Goal: Complete application form: Complete application form

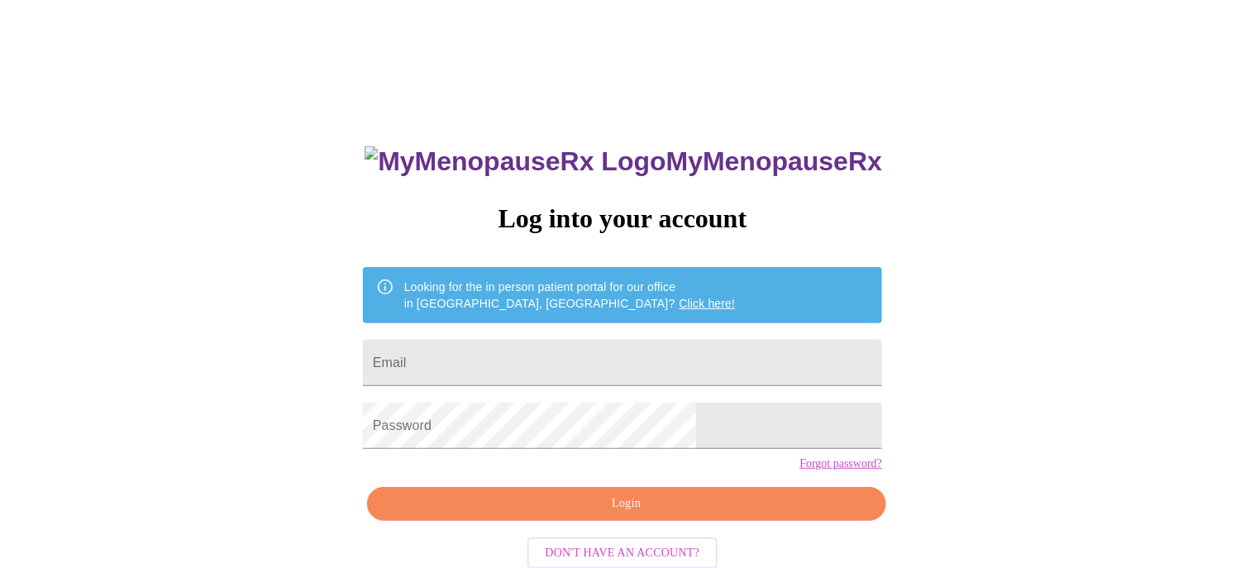
type input "[EMAIL_ADDRESS][DOMAIN_NAME]"
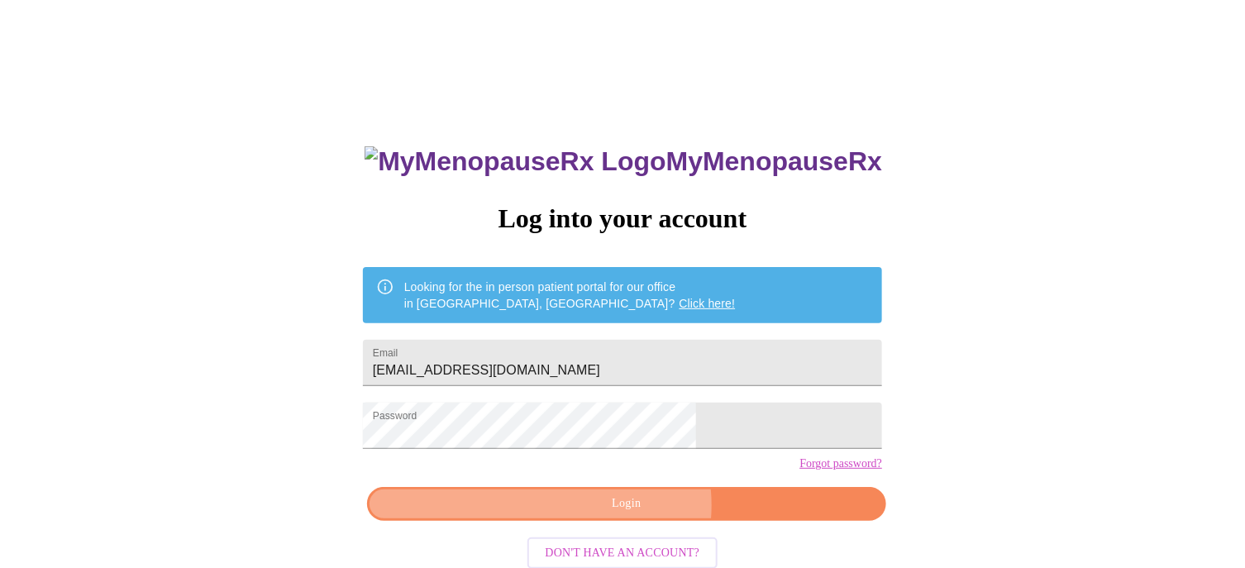
click at [633, 514] on span "Login" at bounding box center [626, 504] width 481 height 21
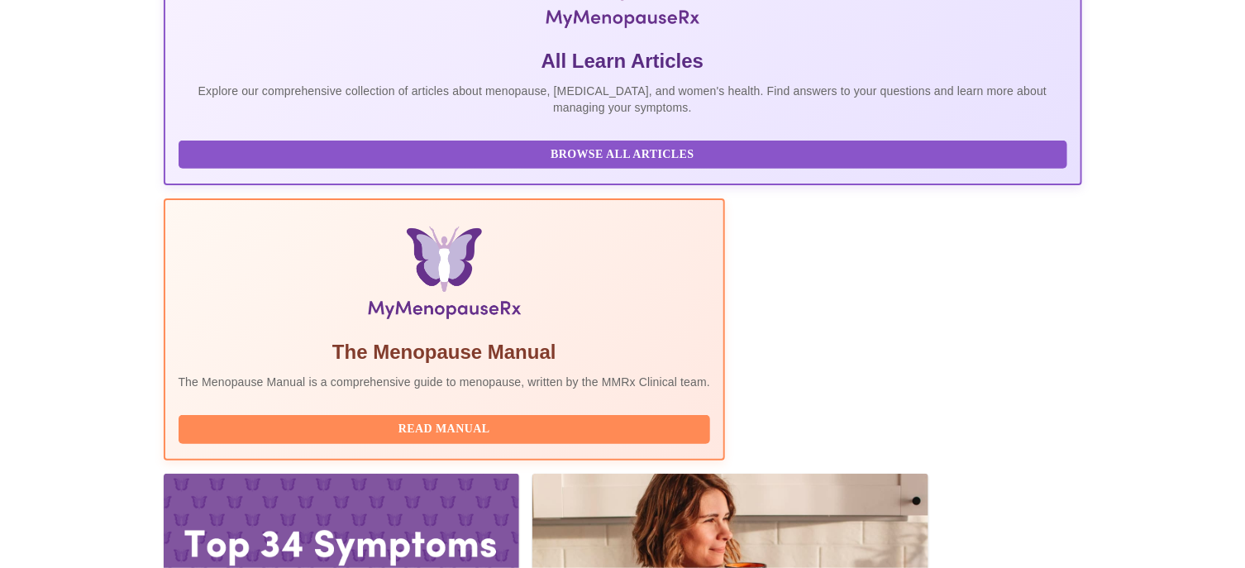
scroll to position [413, 0]
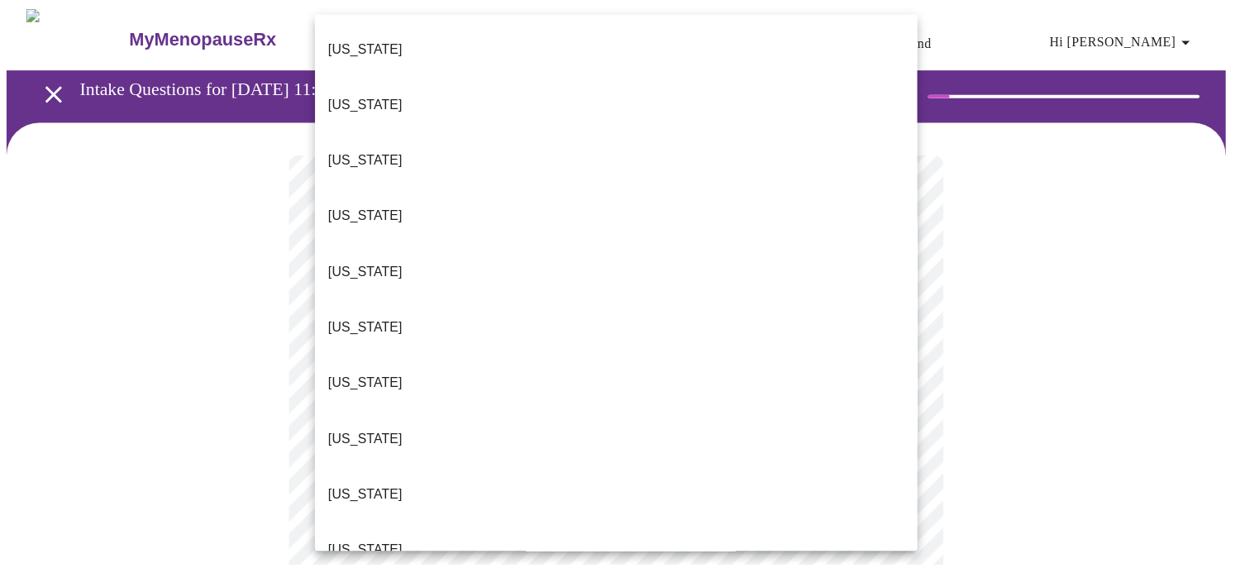
scroll to position [82, 0]
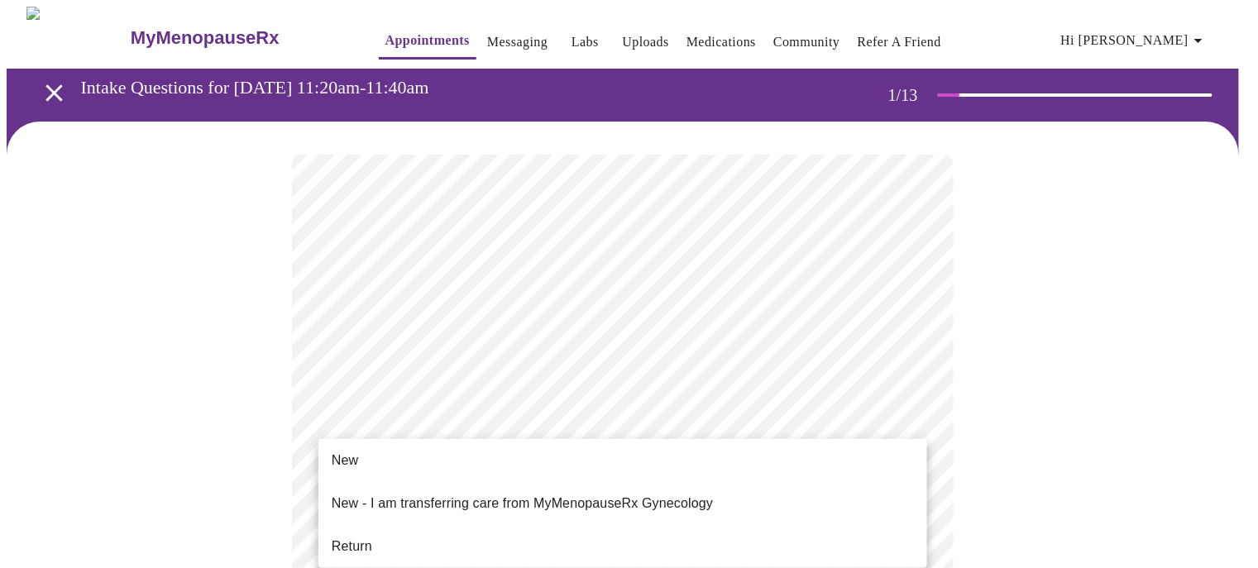
click at [366, 537] on span "Return" at bounding box center [352, 547] width 41 height 20
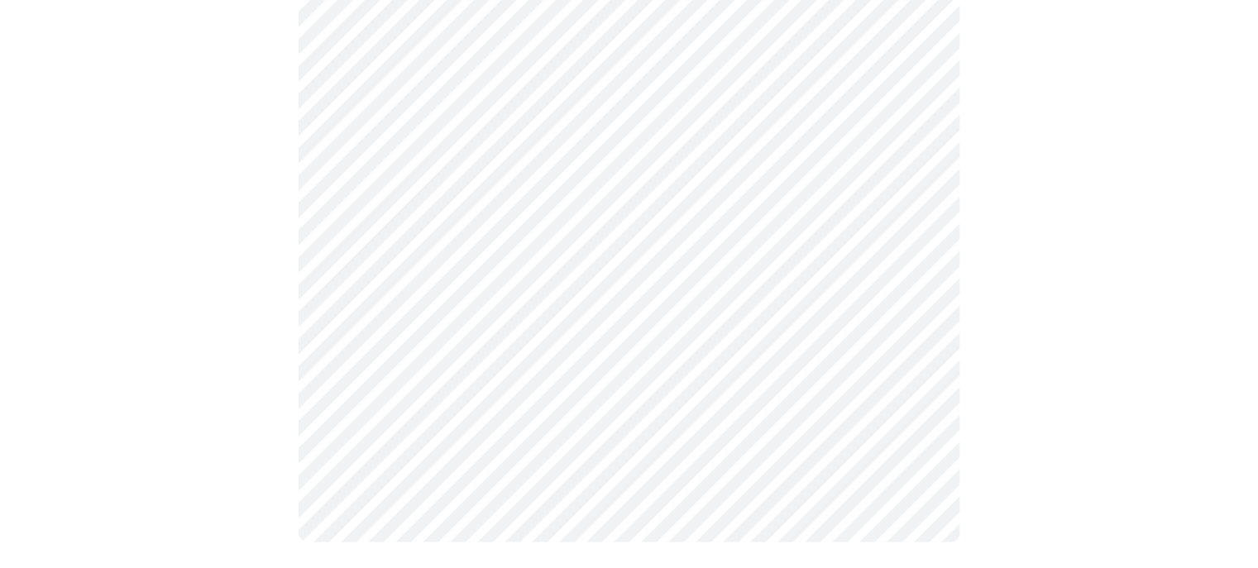
scroll to position [0, 0]
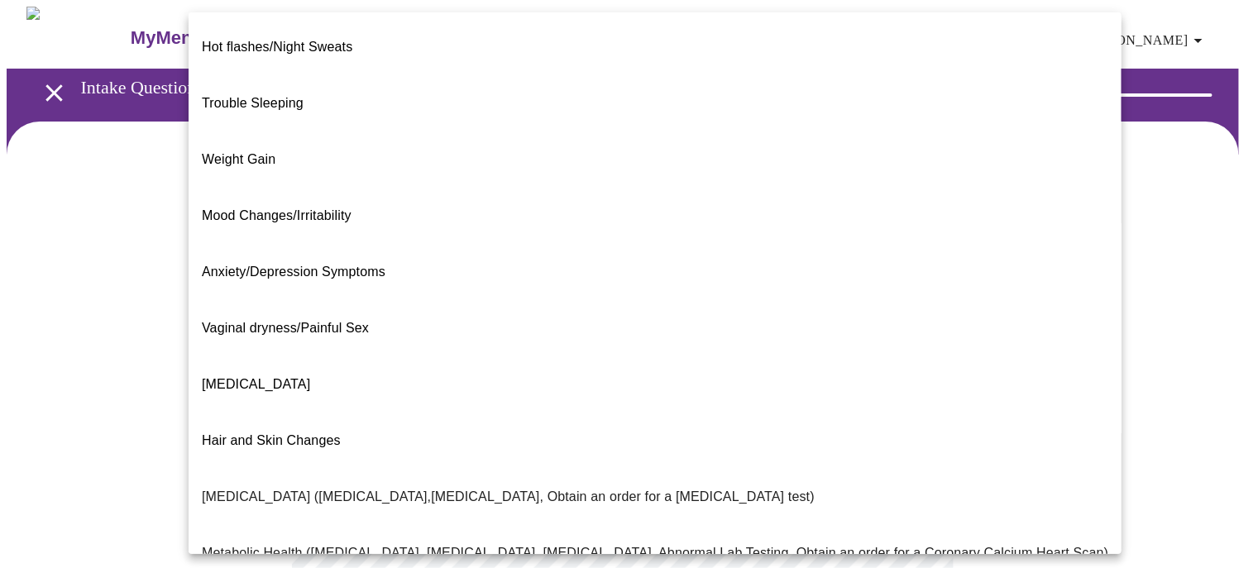
click at [530, 356] on body "MyMenopauseRx Appointments Messaging Labs Uploads Medications Community Refer a…" at bounding box center [629, 503] width 1245 height 992
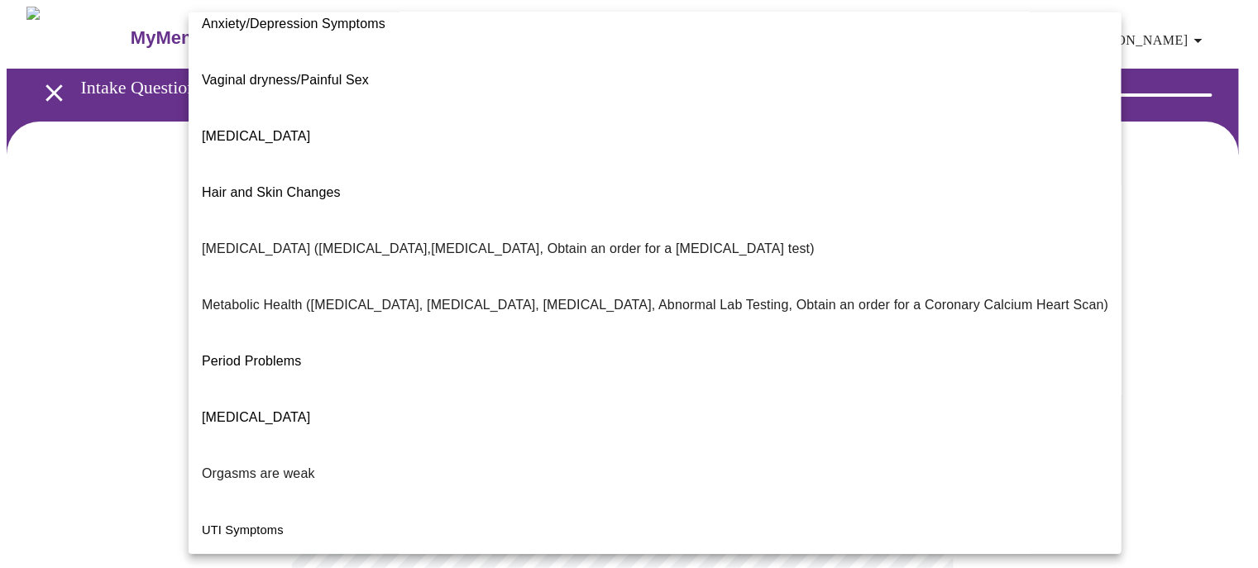
scroll to position [287, 0]
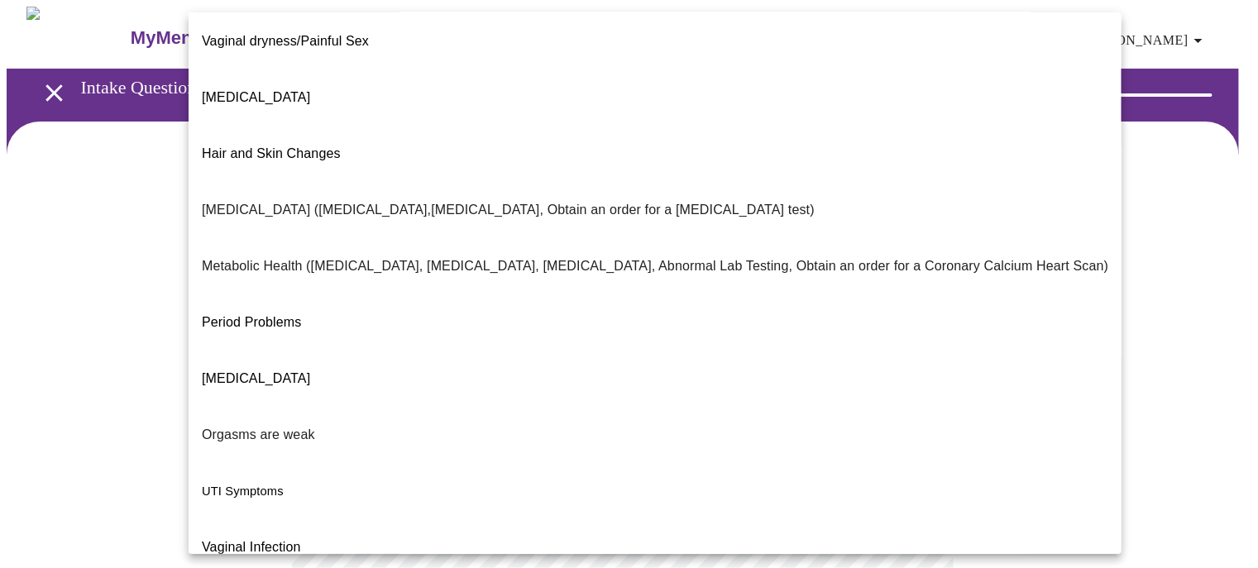
click at [245, 356] on span "[MEDICAL_DATA]" at bounding box center [256, 379] width 108 height 46
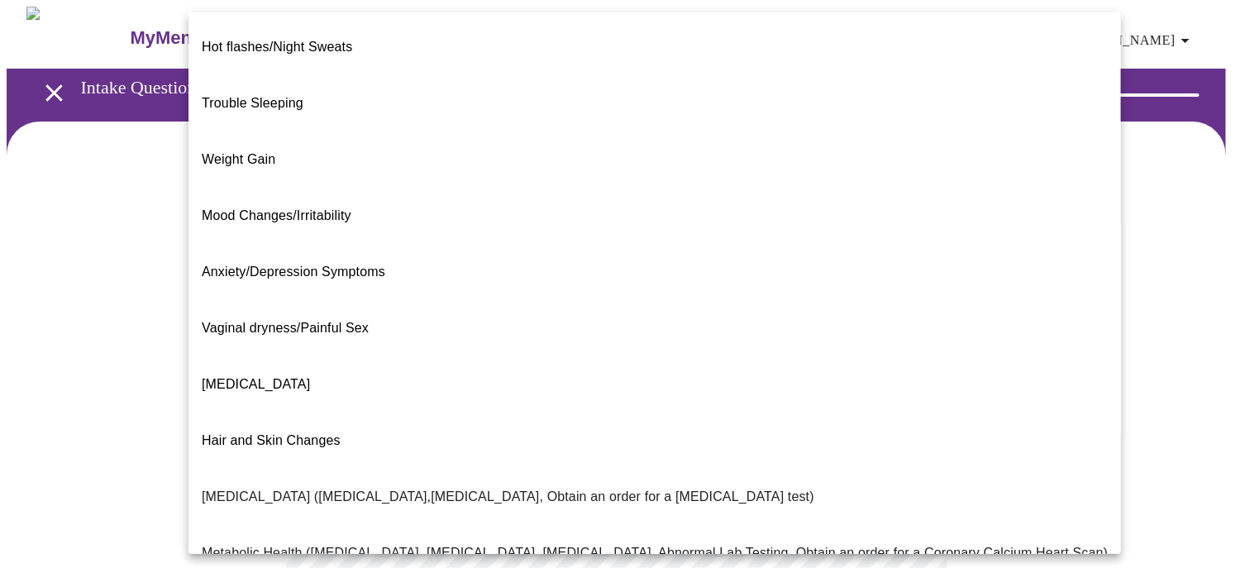
click at [375, 347] on body "MyMenopauseRx Appointments Messaging Labs Uploads Medications Community Refer a…" at bounding box center [623, 498] width 1232 height 982
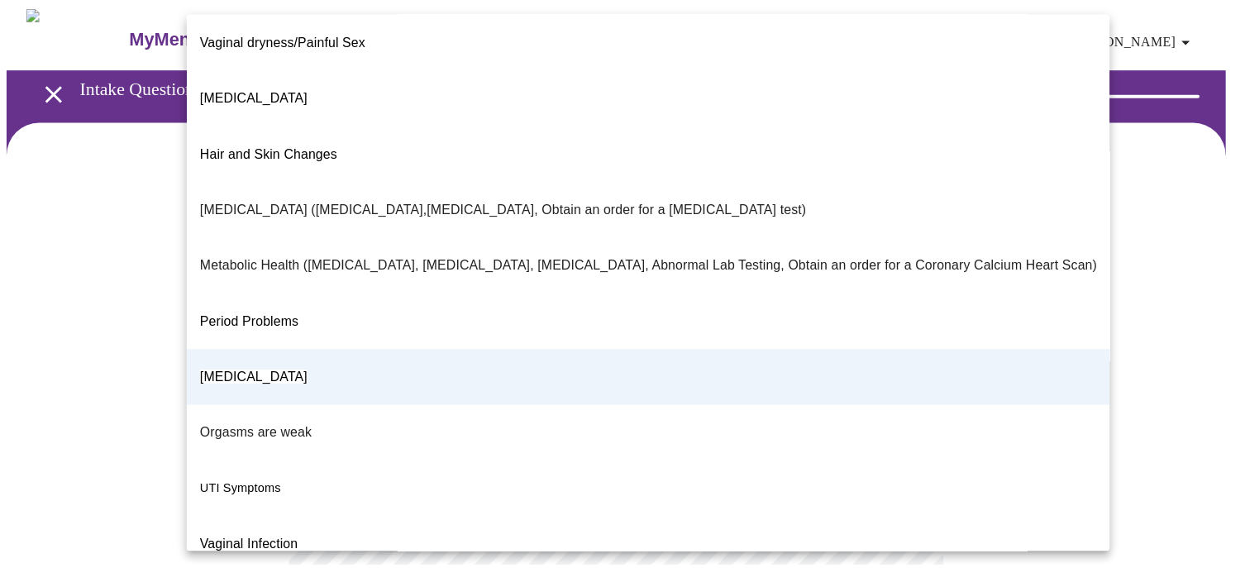
scroll to position [0, 0]
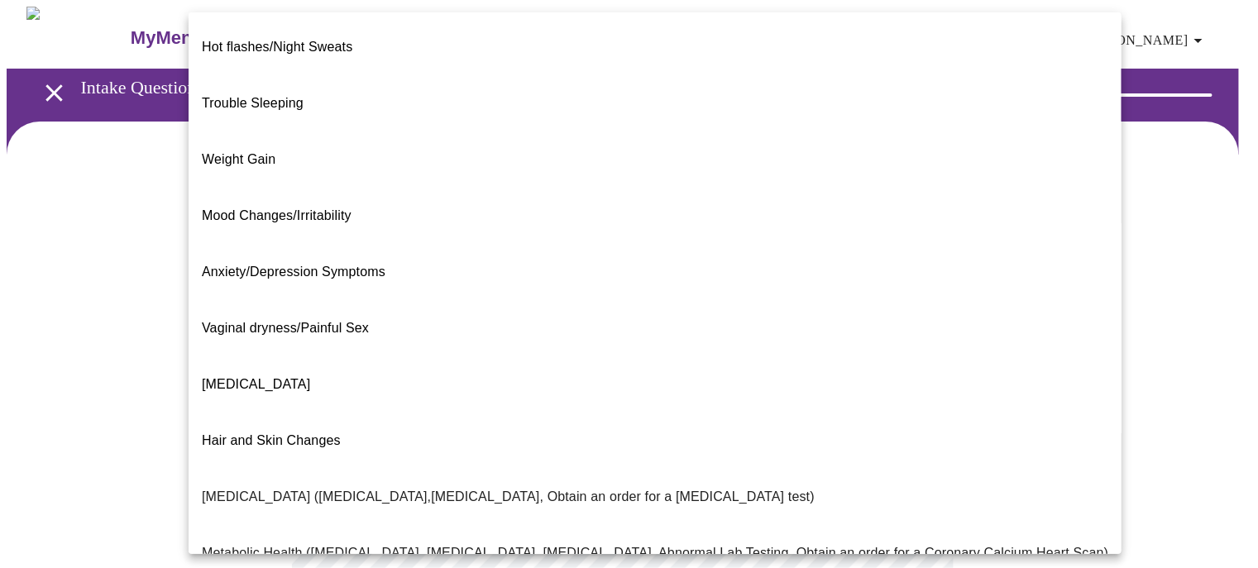
click at [279, 40] on span "Hot flashes/Night Sweats" at bounding box center [277, 47] width 151 height 14
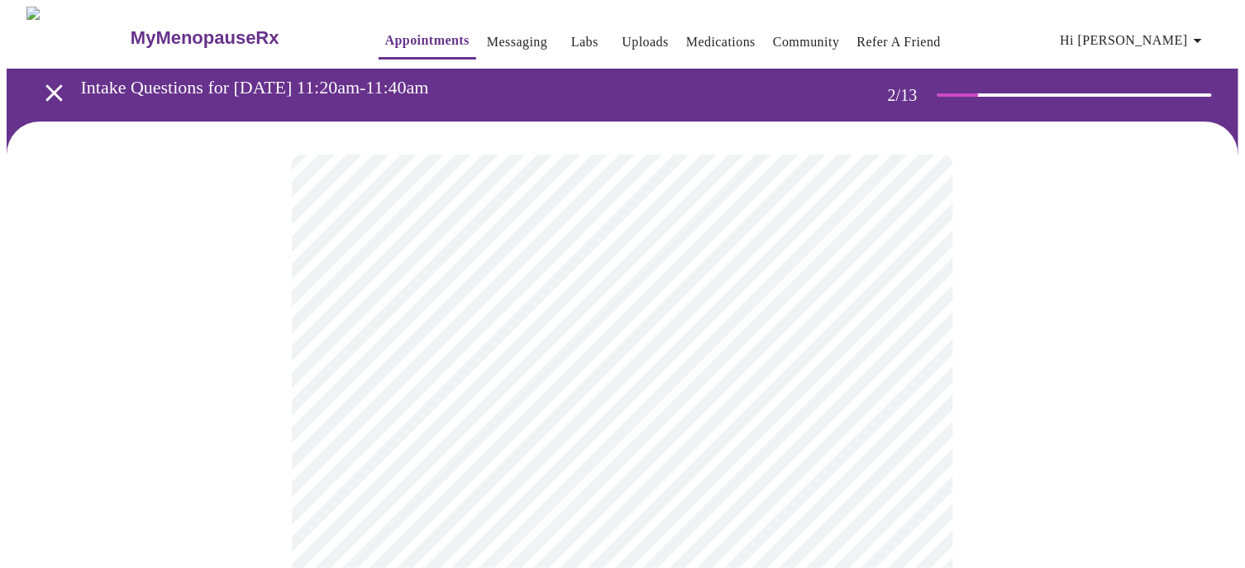
scroll to position [165, 0]
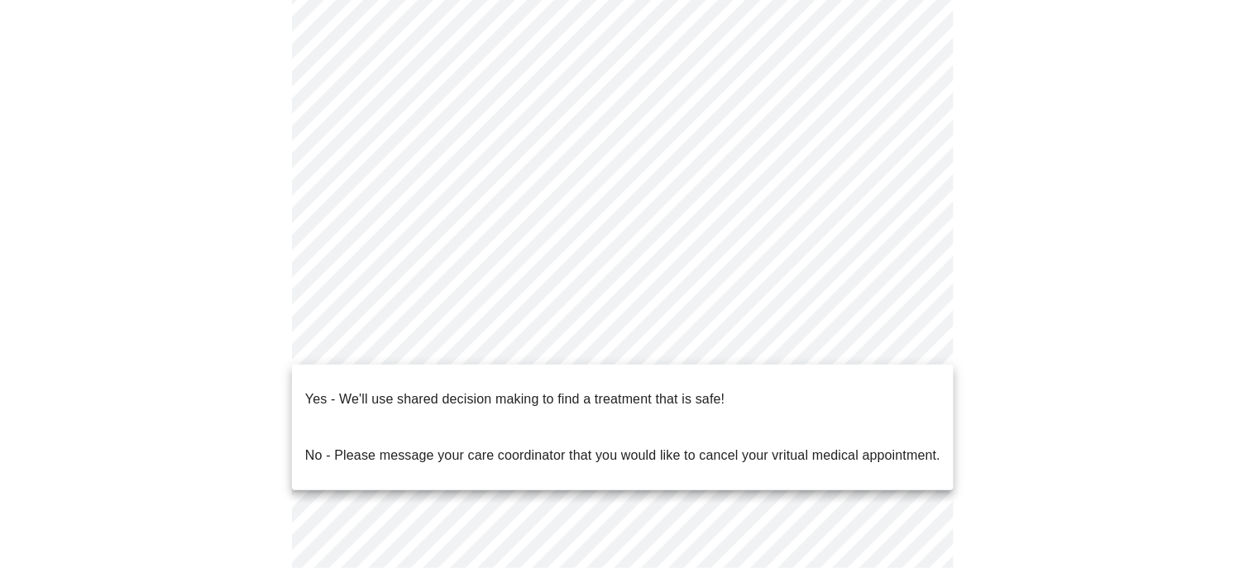
click at [376, 347] on body "MyMenopauseRx Appointments Messaging Labs Uploads Medications Community Refer a…" at bounding box center [629, 332] width 1245 height 982
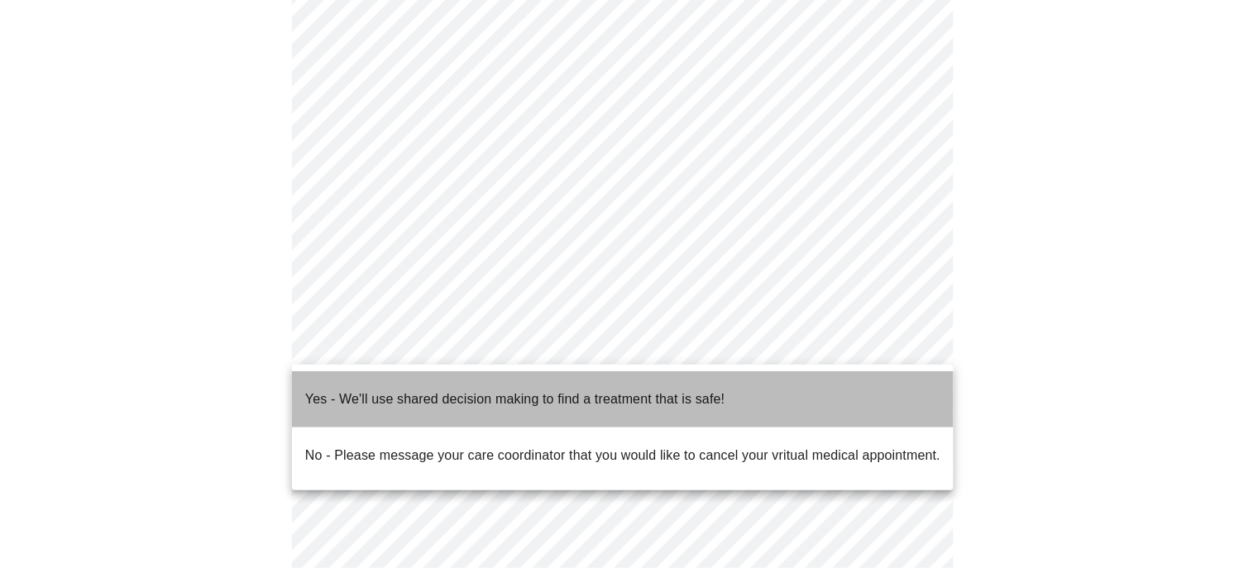
click at [353, 390] on p "Yes - We'll use shared decision making to find a treatment that is safe!" at bounding box center [514, 400] width 419 height 20
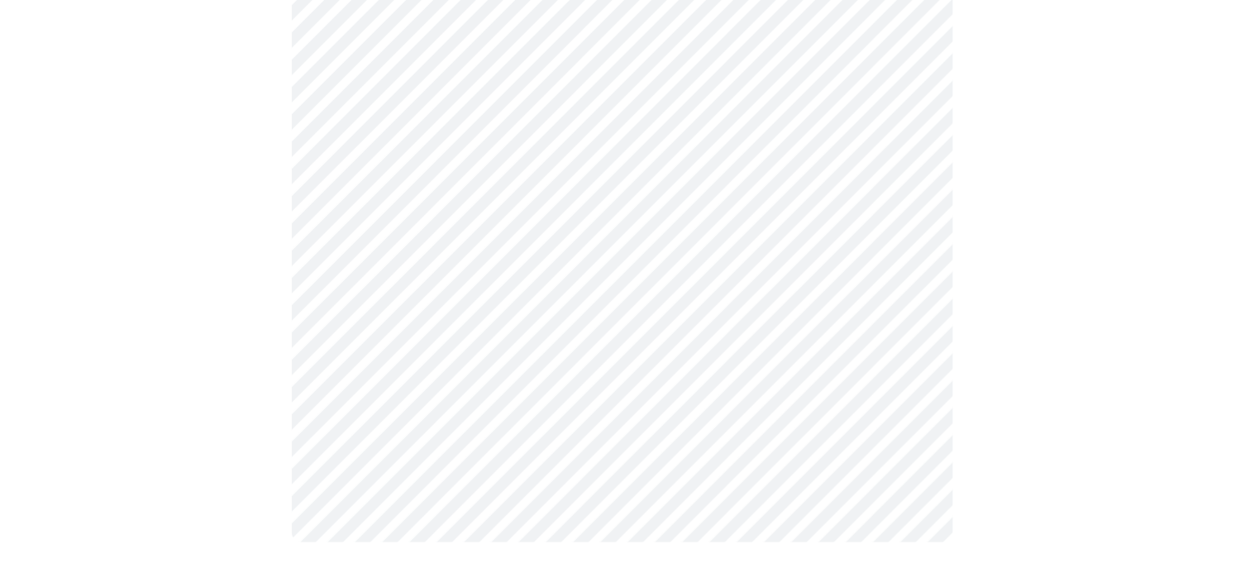
scroll to position [0, 0]
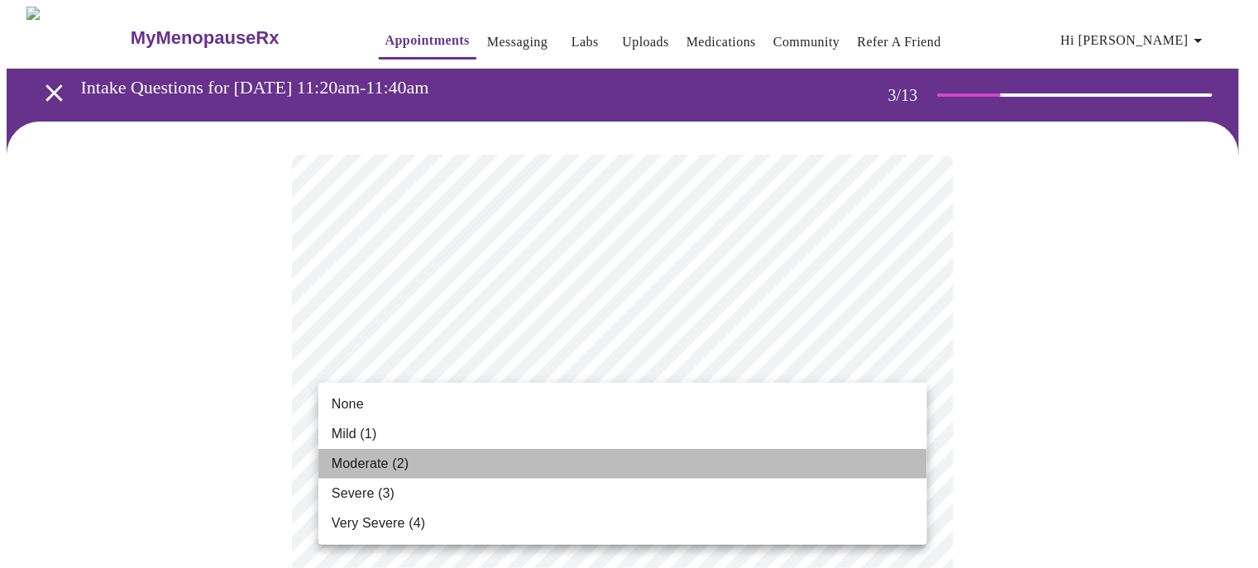
click at [384, 463] on span "Moderate (2)" at bounding box center [370, 464] width 77 height 20
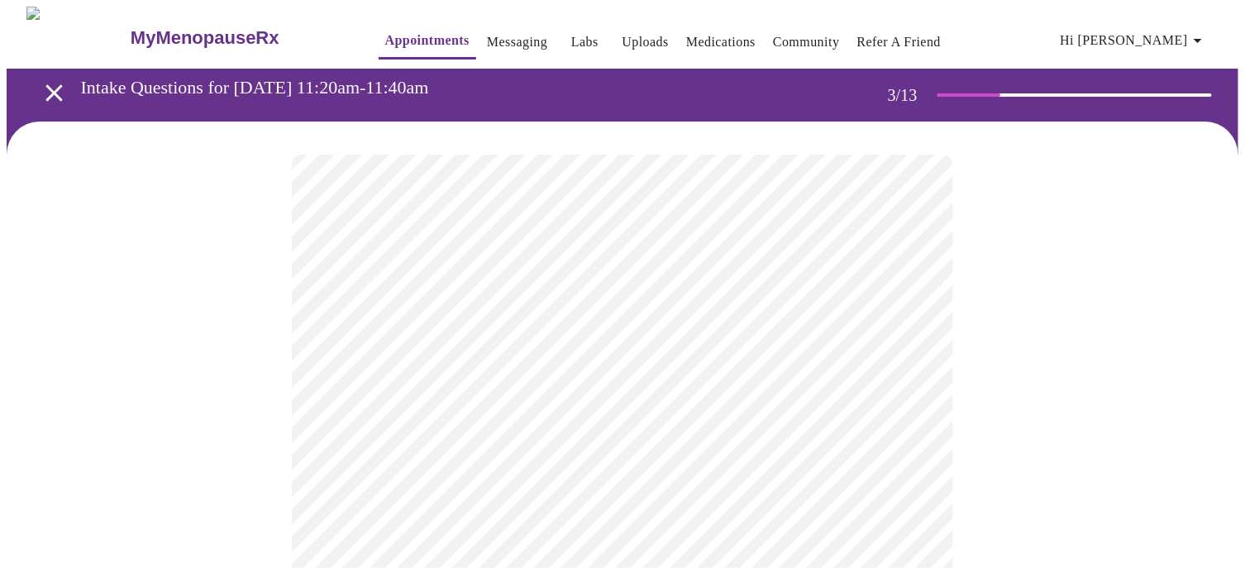
scroll to position [82, 0]
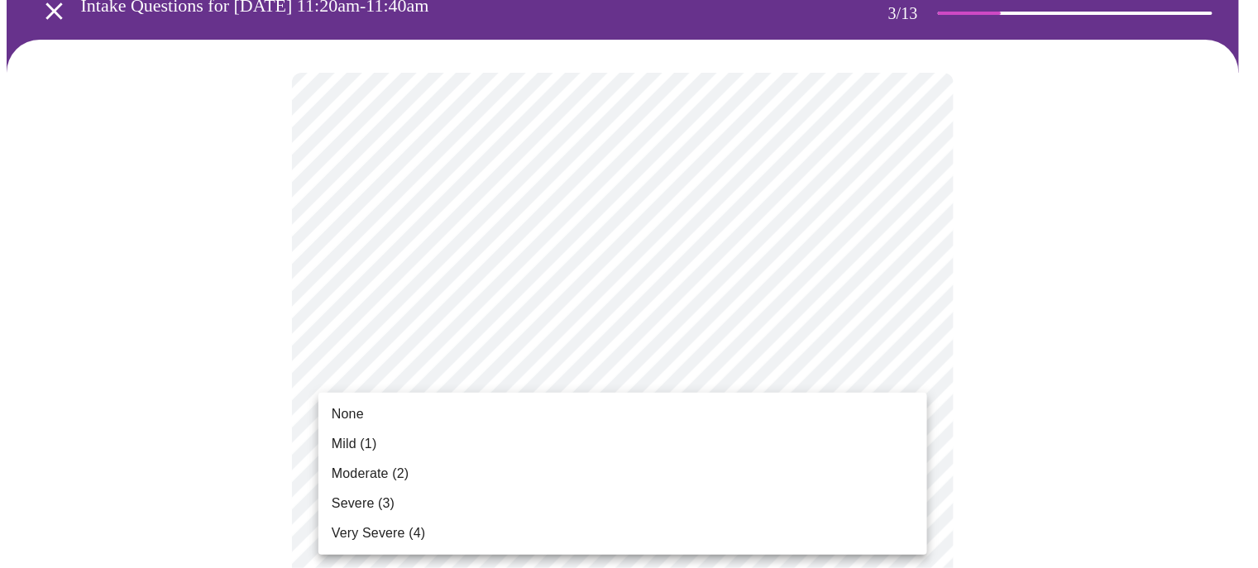
click at [471, 354] on div at bounding box center [629, 284] width 1258 height 568
click at [356, 414] on span "None" at bounding box center [348, 414] width 32 height 20
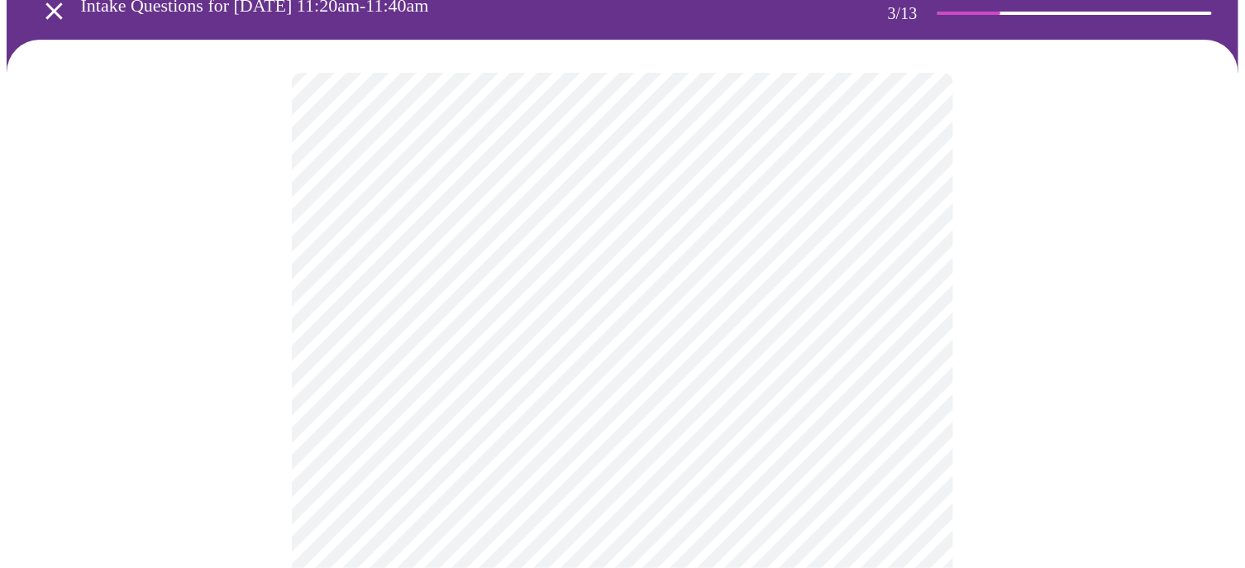
scroll to position [248, 0]
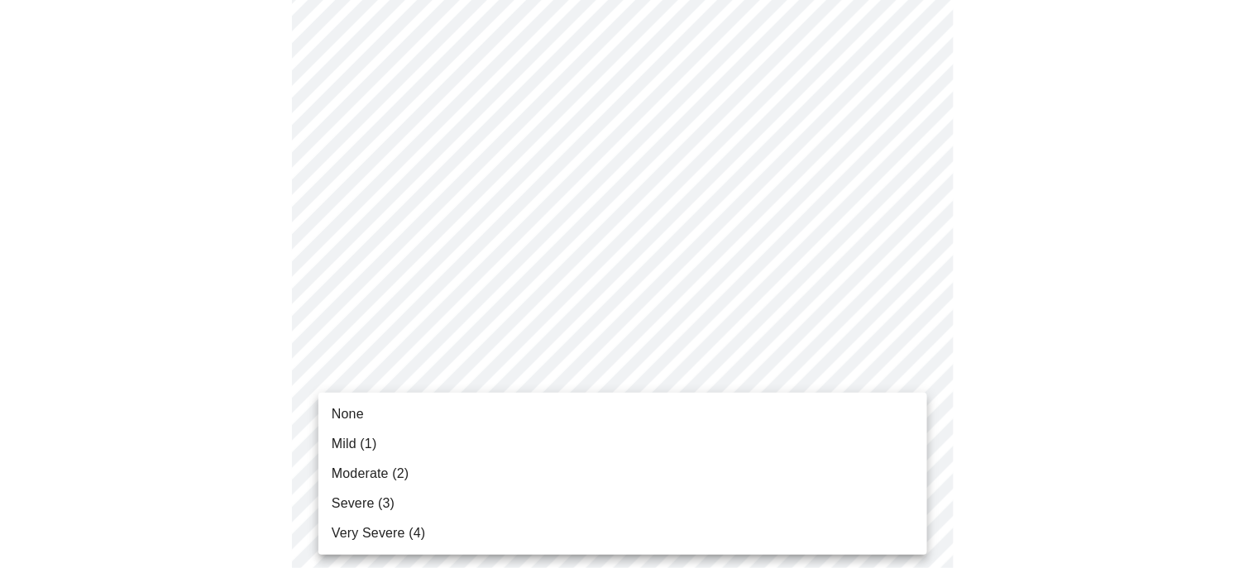
click at [385, 474] on span "Moderate (2)" at bounding box center [370, 474] width 77 height 20
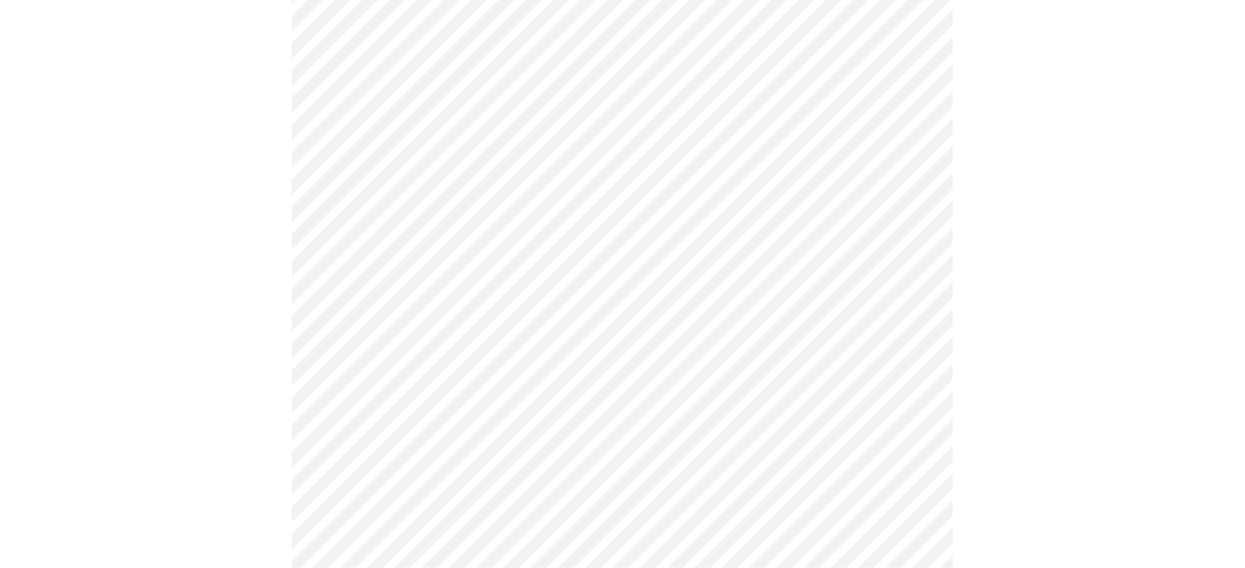
scroll to position [413, 0]
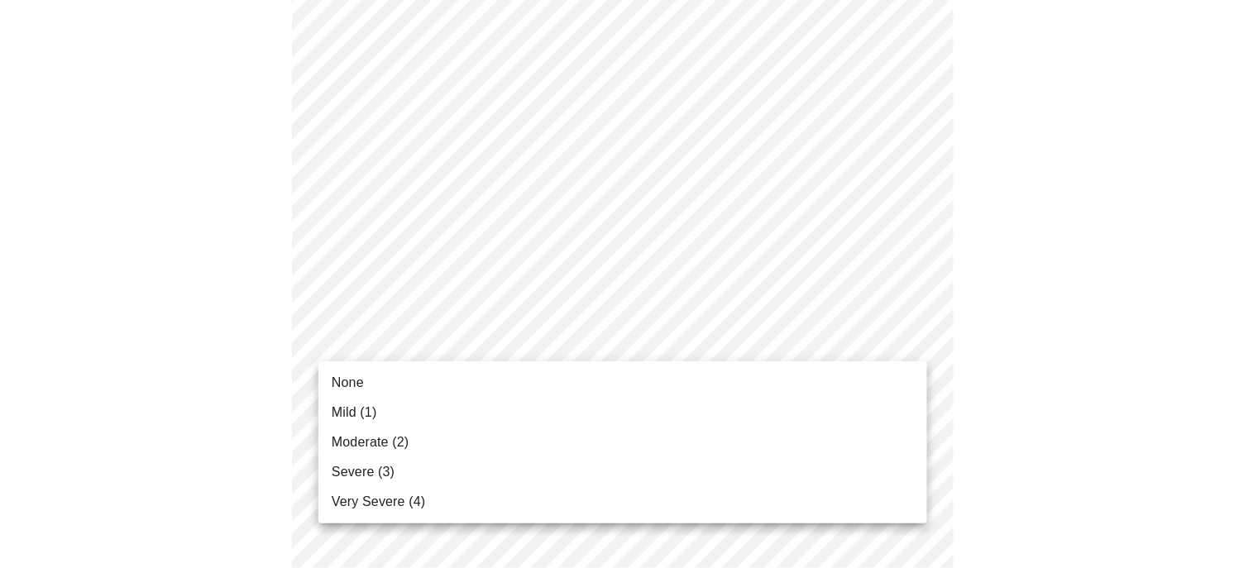
click at [387, 443] on span "Moderate (2)" at bounding box center [370, 443] width 77 height 20
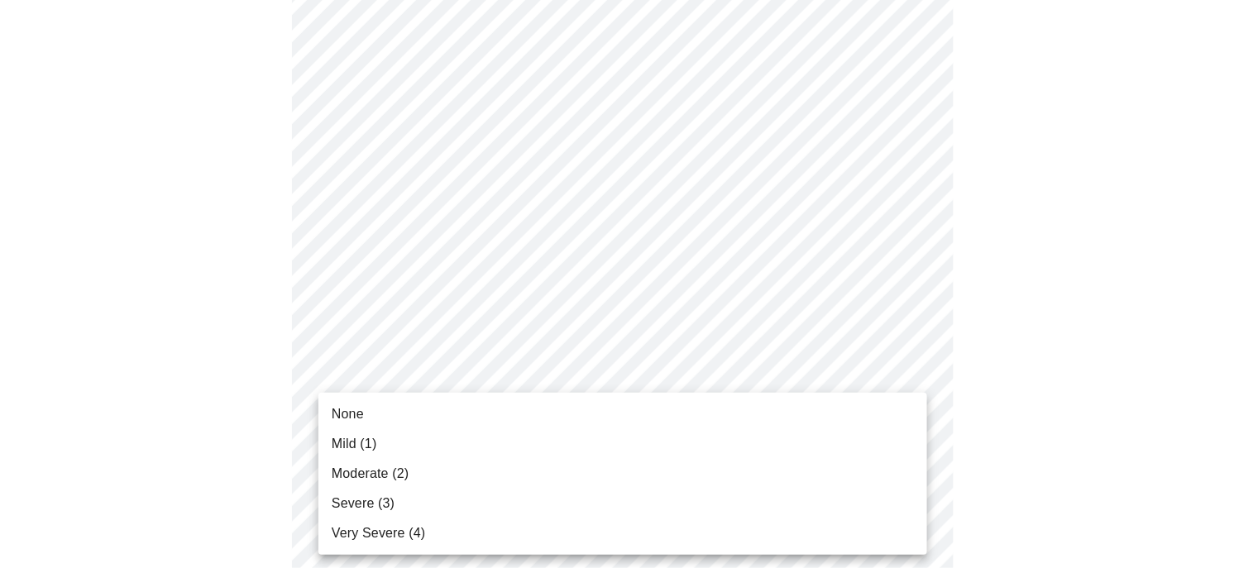
click at [378, 473] on span "Moderate (2)" at bounding box center [370, 474] width 77 height 20
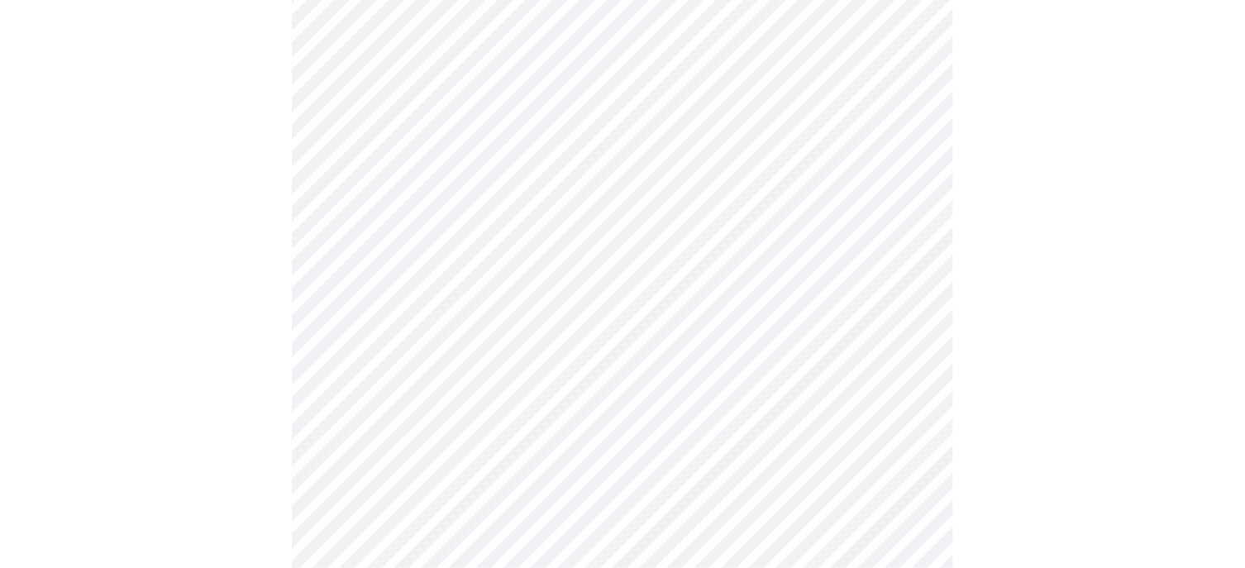
scroll to position [579, 0]
click at [425, 388] on body "MyMenopauseRx Appointments Messaging Labs Uploads Medications Community Refer a…" at bounding box center [623, 469] width 1232 height 2083
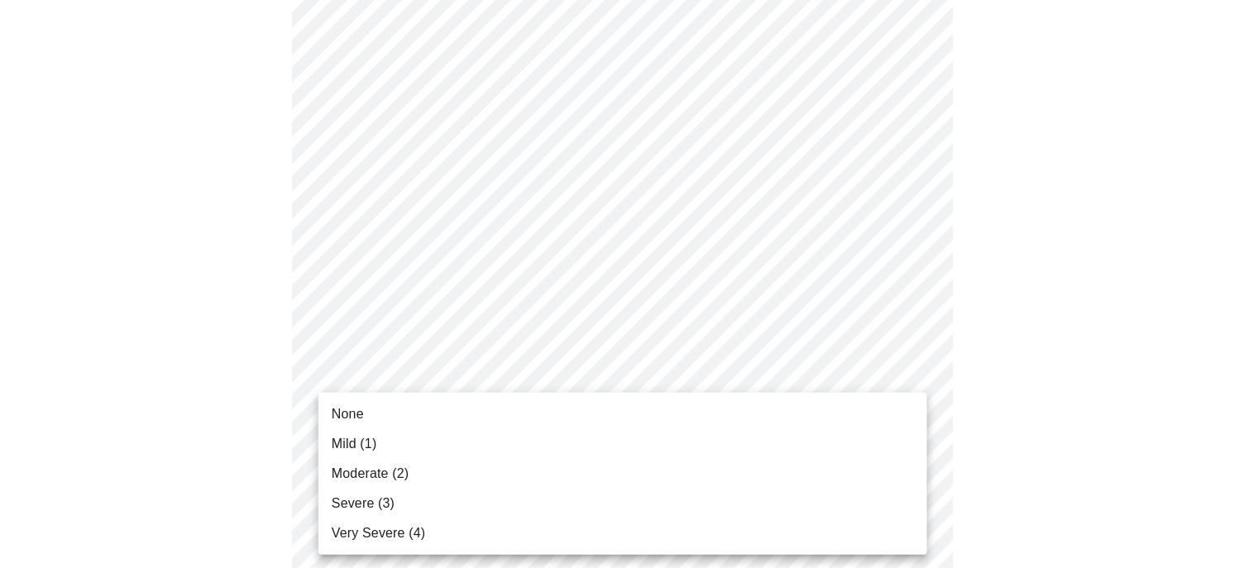
click at [347, 437] on span "Mild (1)" at bounding box center [354, 444] width 45 height 20
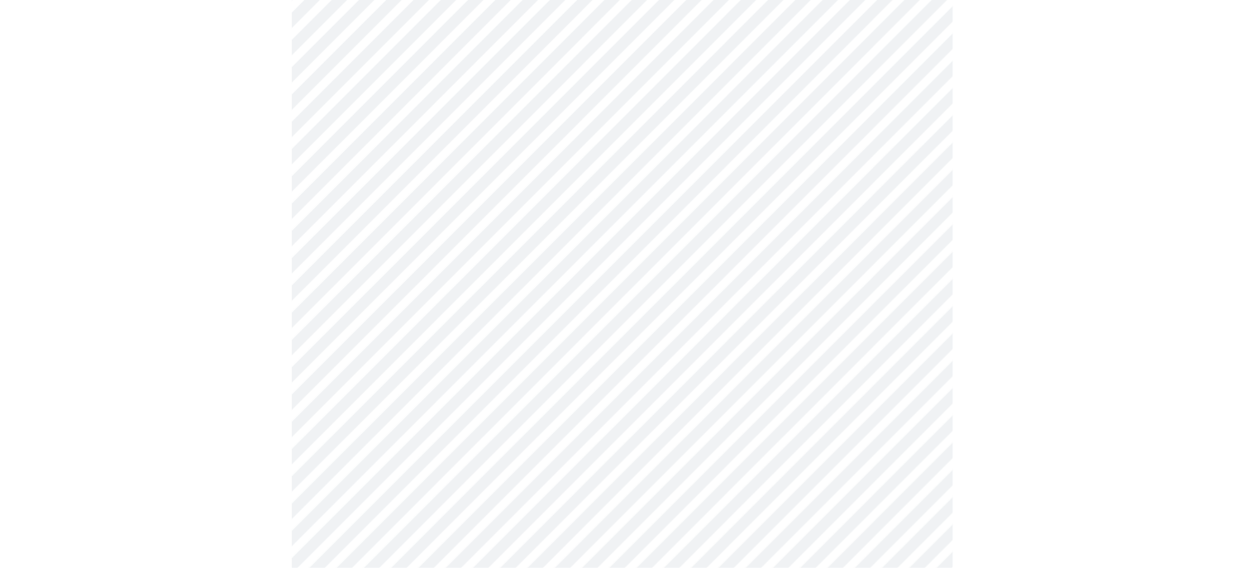
scroll to position [662, 0]
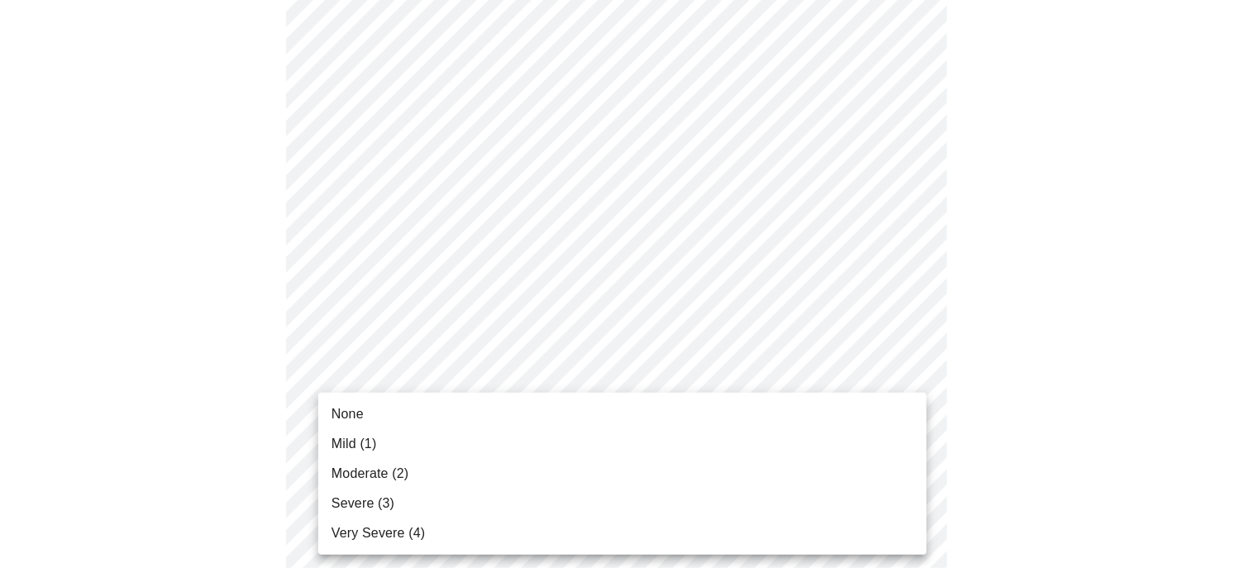
click at [488, 435] on body "MyMenopauseRx Appointments Messaging Labs Uploads Medications Community Refer a…" at bounding box center [623, 375] width 1232 height 2060
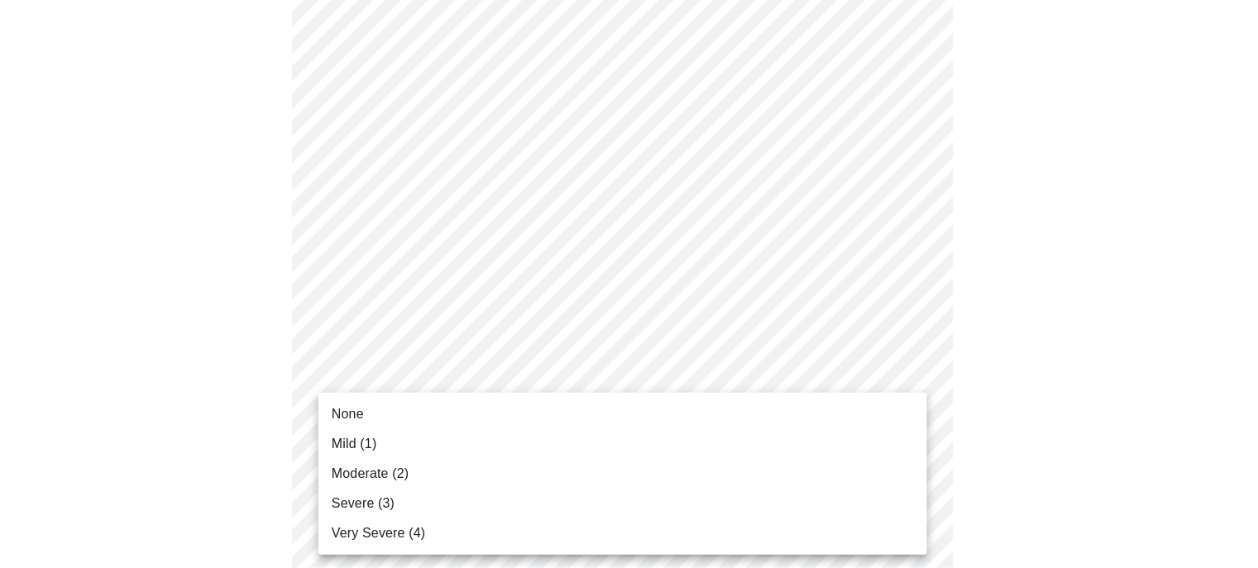
click at [382, 471] on span "Moderate (2)" at bounding box center [370, 474] width 77 height 20
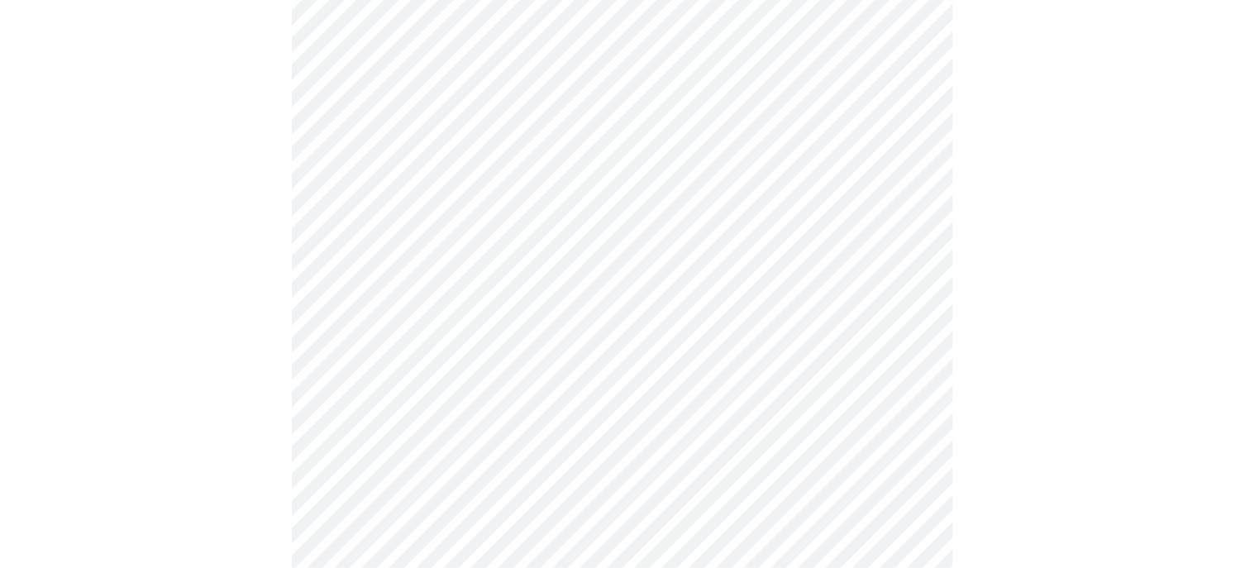
scroll to position [910, 0]
click at [444, 329] on body "MyMenopauseRx Appointments Messaging Labs Uploads Medications Community Refer a…" at bounding box center [623, 115] width 1232 height 2037
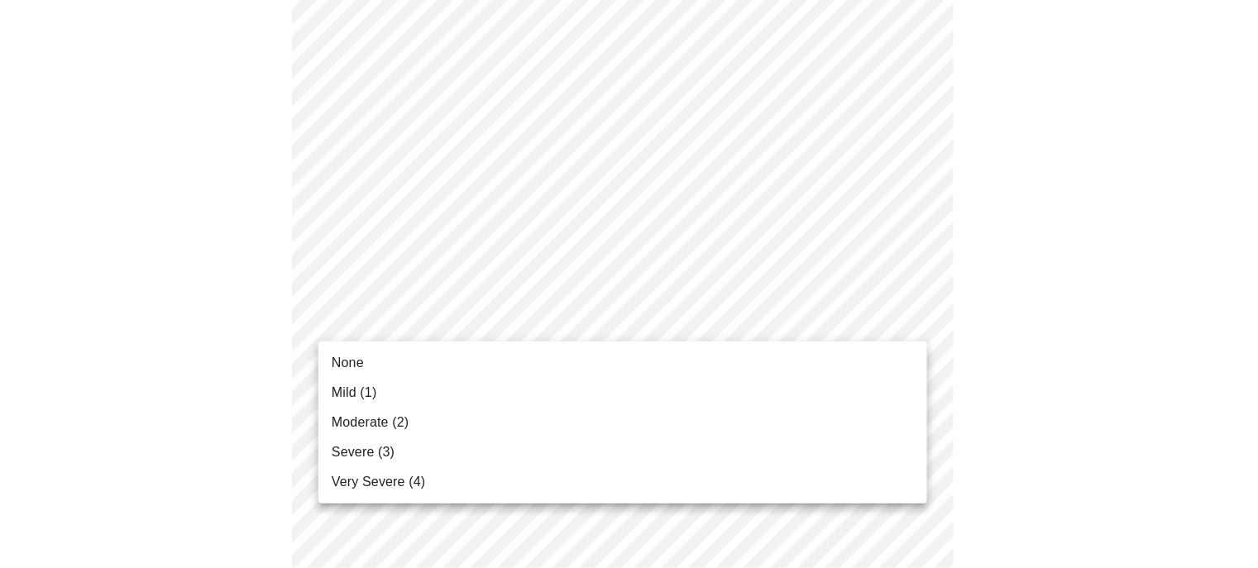
click at [375, 356] on li "None" at bounding box center [622, 363] width 609 height 30
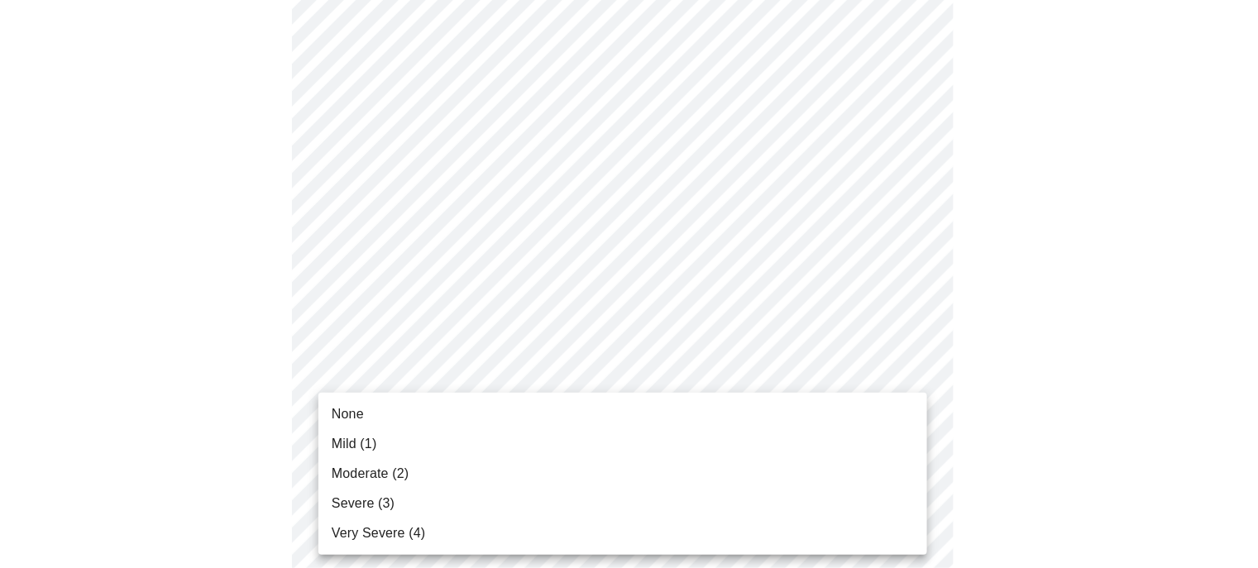
click at [452, 451] on body "MyMenopauseRx Appointments Messaging Labs Uploads Medications Community Refer a…" at bounding box center [629, 104] width 1245 height 2014
click at [356, 443] on span "Mild (1)" at bounding box center [354, 444] width 45 height 20
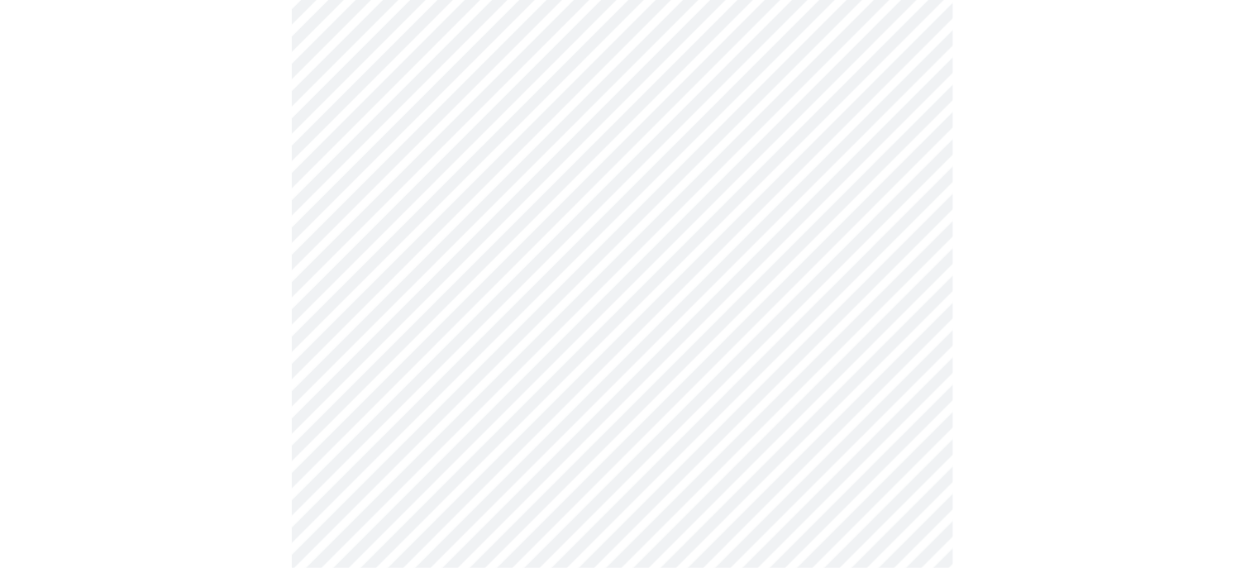
scroll to position [1158, 0]
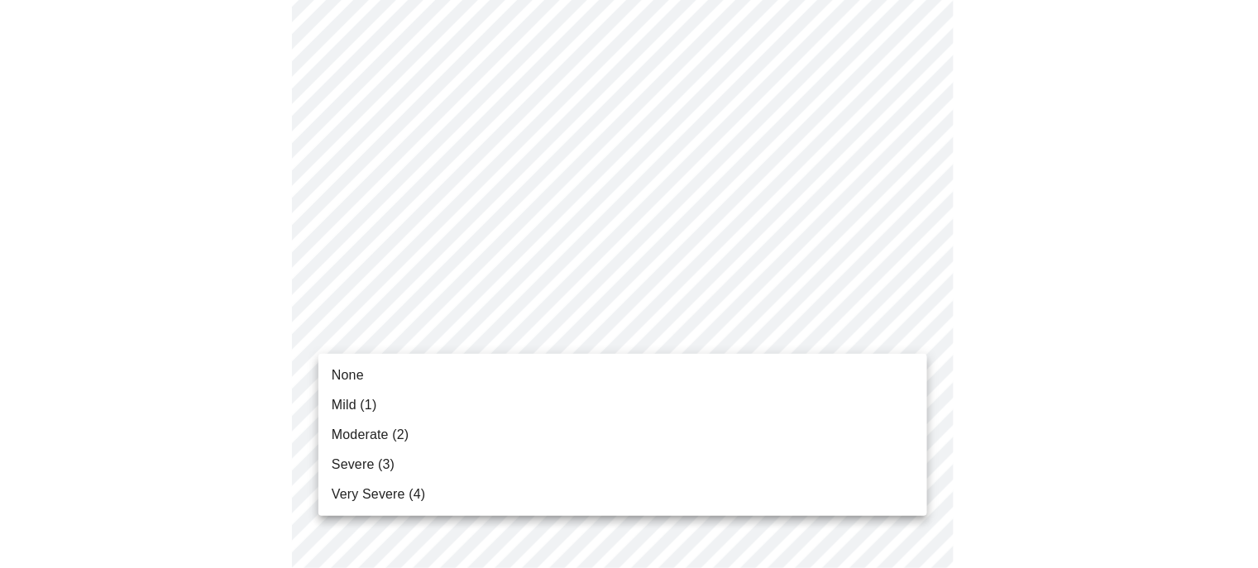
click at [366, 380] on li "None" at bounding box center [622, 376] width 609 height 30
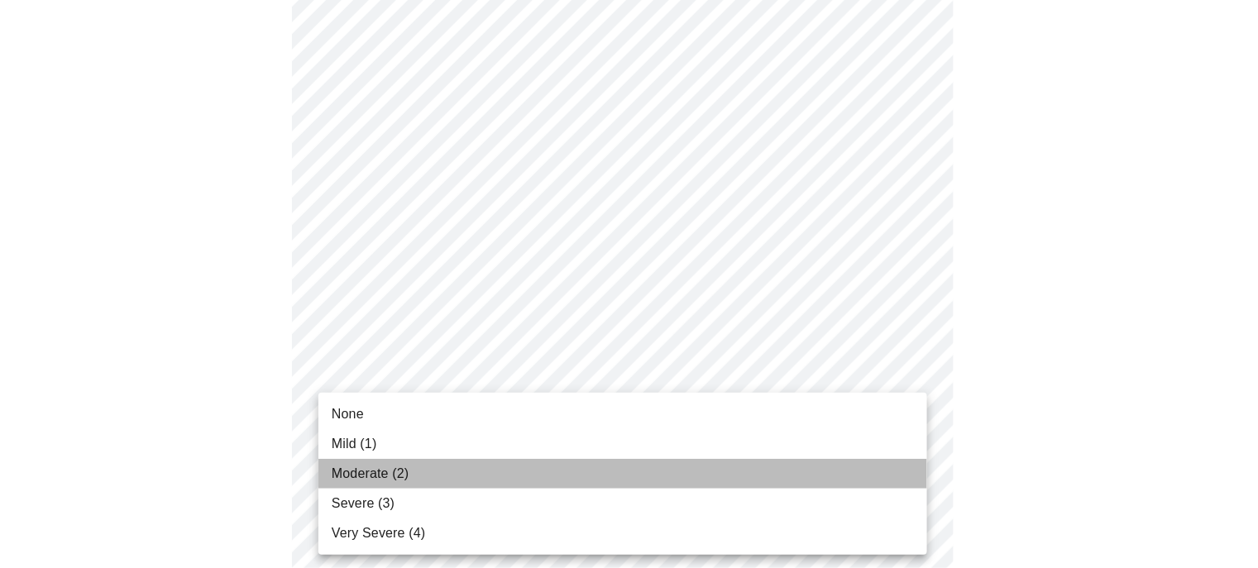
click at [380, 471] on span "Moderate (2)" at bounding box center [370, 474] width 77 height 20
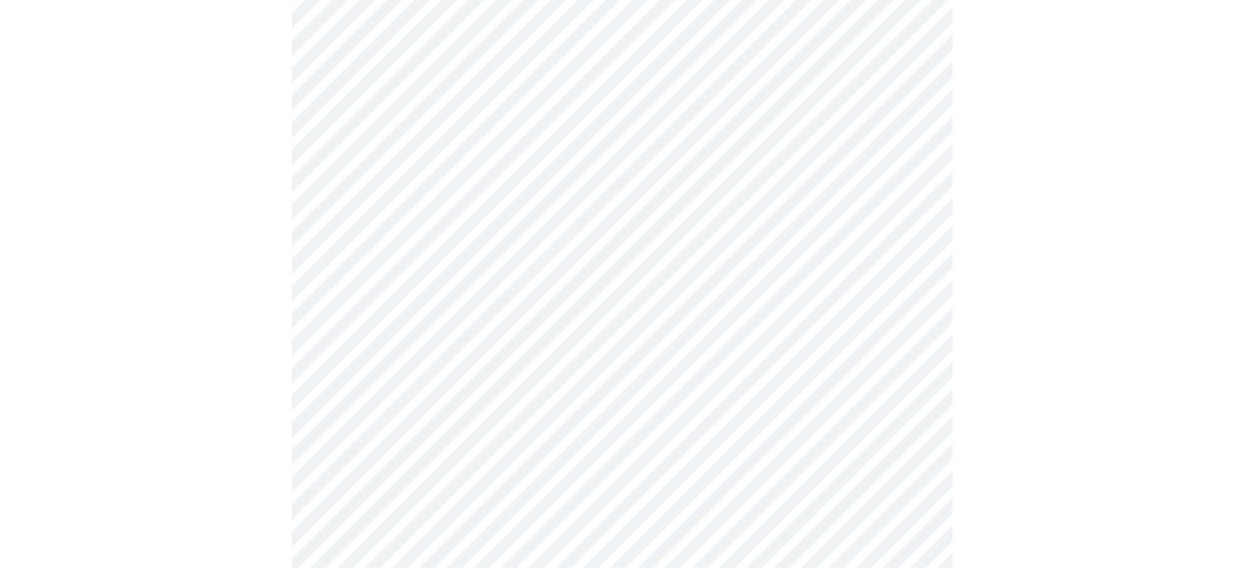
scroll to position [579, 0]
click at [342, 429] on body "MyMenopauseRx Appointments Messaging Labs Uploads Medications Community Refer a…" at bounding box center [623, 243] width 1232 height 1630
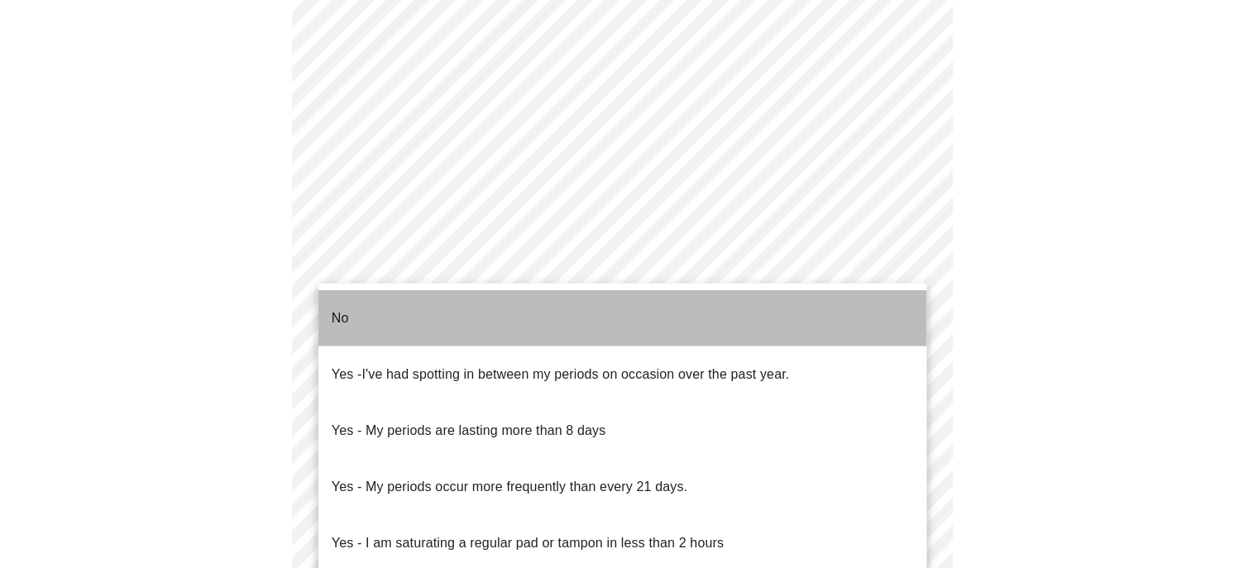
click at [338, 311] on p "No" at bounding box center [340, 318] width 17 height 20
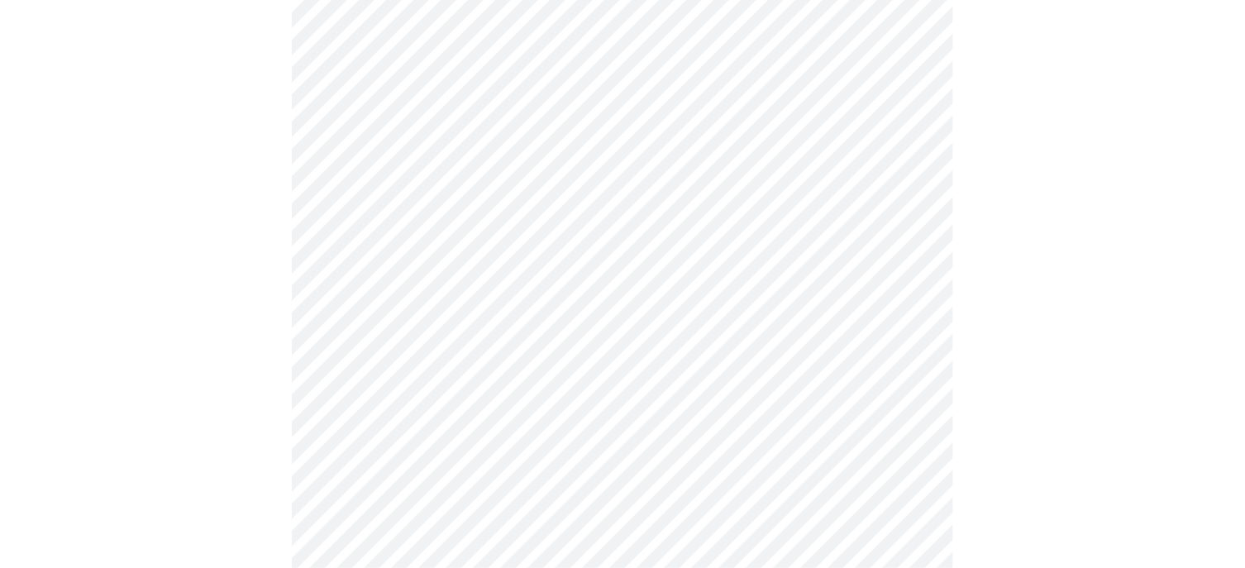
scroll to position [743, 0]
click at [392, 375] on body "MyMenopauseRx Appointments Messaging Labs Uploads Medications Community Refer a…" at bounding box center [623, 73] width 1232 height 1620
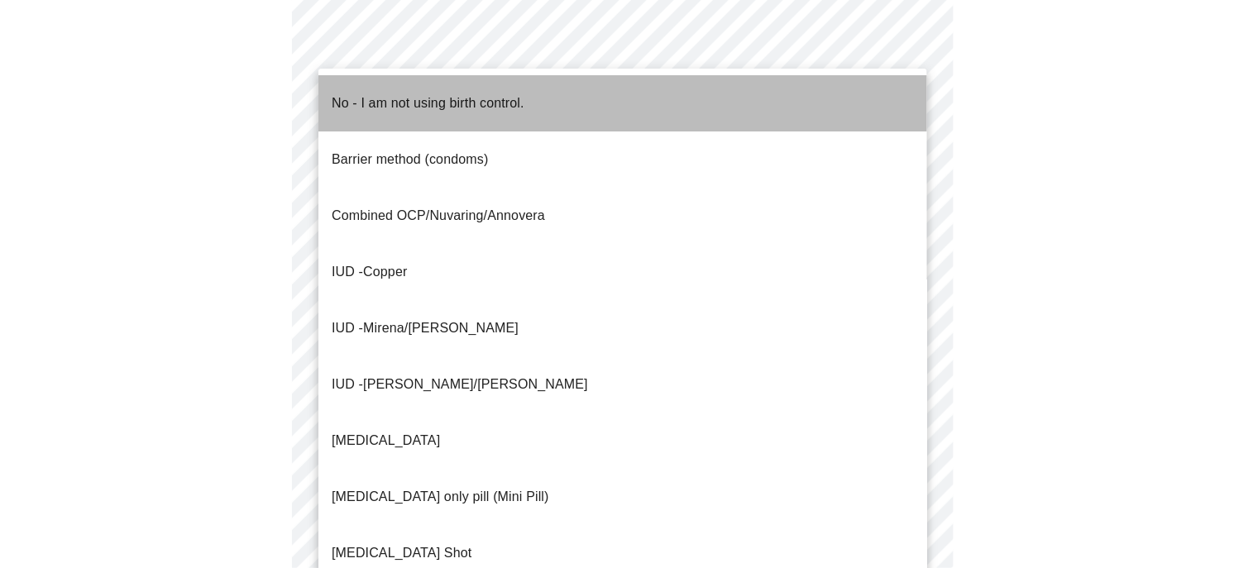
click at [399, 101] on span "No - I am not using birth control." at bounding box center [428, 103] width 193 height 46
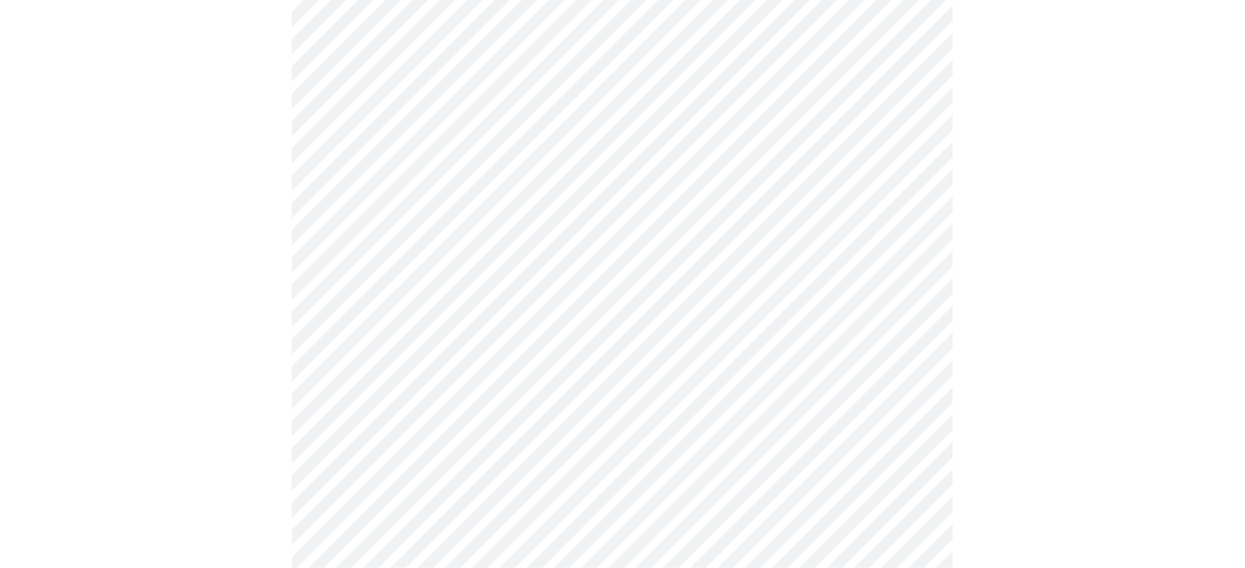
click at [399, 497] on body "MyMenopauseRx Appointments Messaging Labs Uploads Medications Community Refer a…" at bounding box center [623, 68] width 1232 height 1610
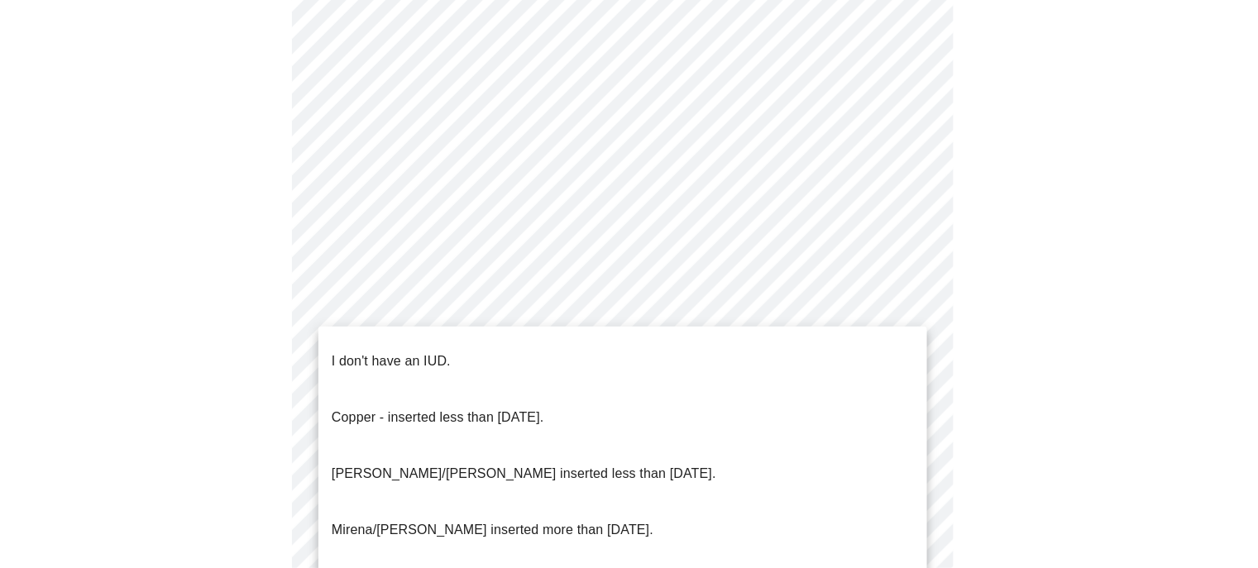
click at [367, 351] on p "I don't have an IUD." at bounding box center [391, 361] width 119 height 20
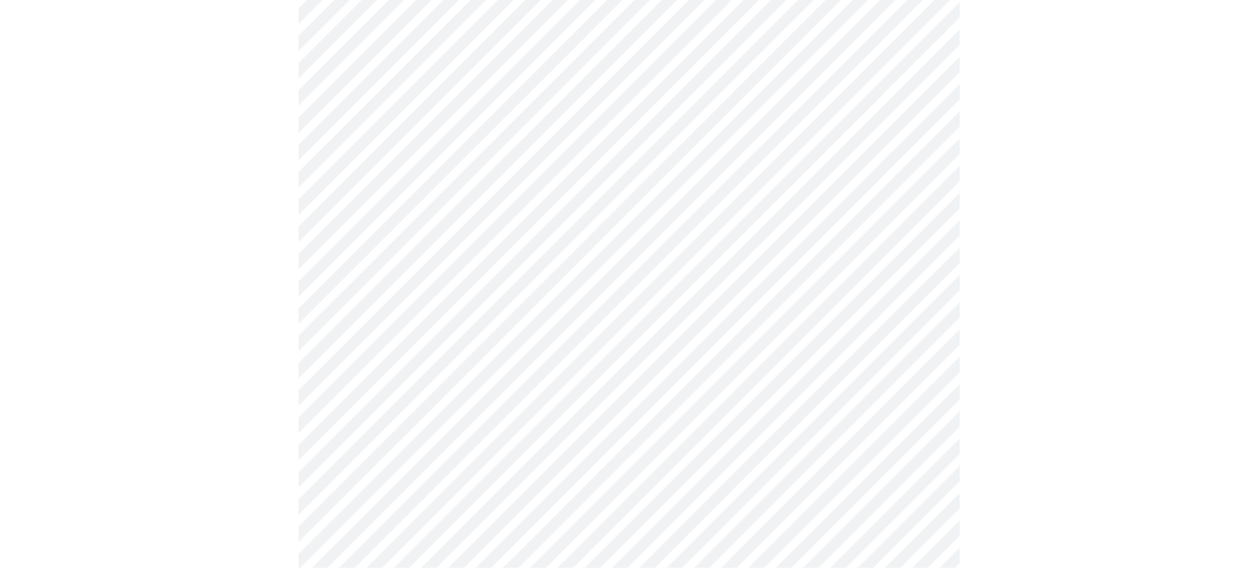
scroll to position [1031, 0]
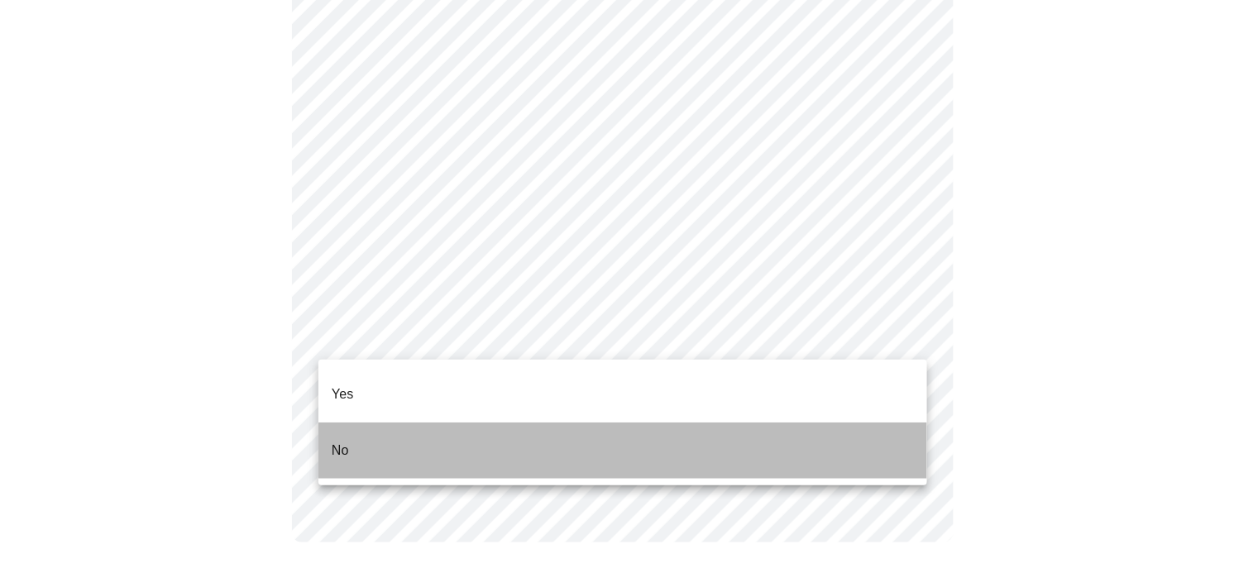
click at [354, 425] on li "No" at bounding box center [622, 451] width 609 height 56
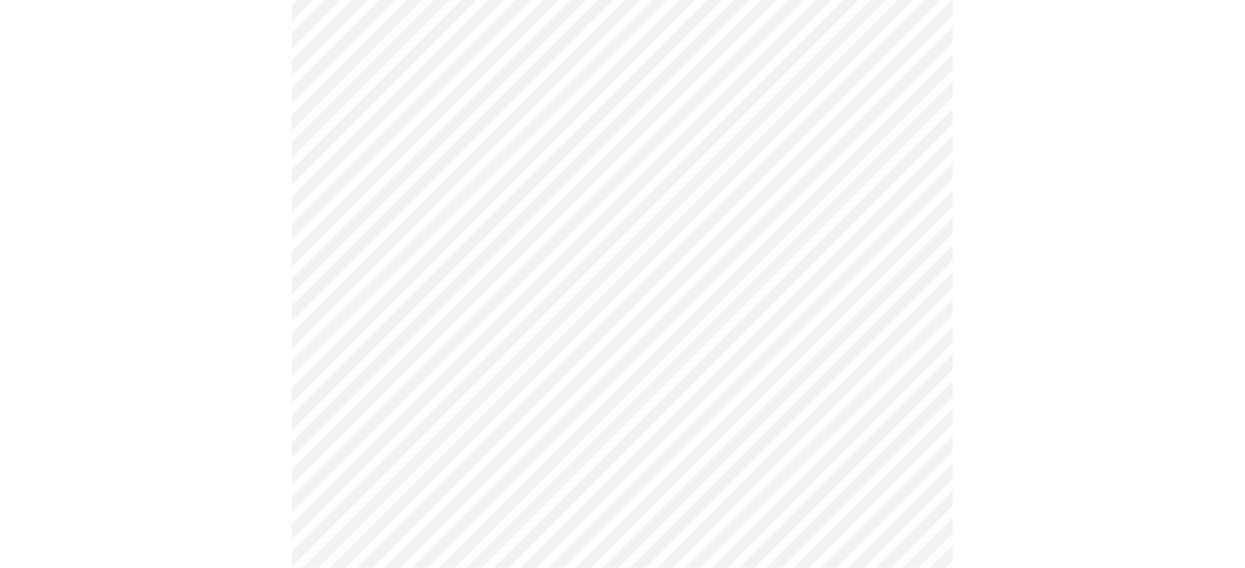
scroll to position [4218, 0]
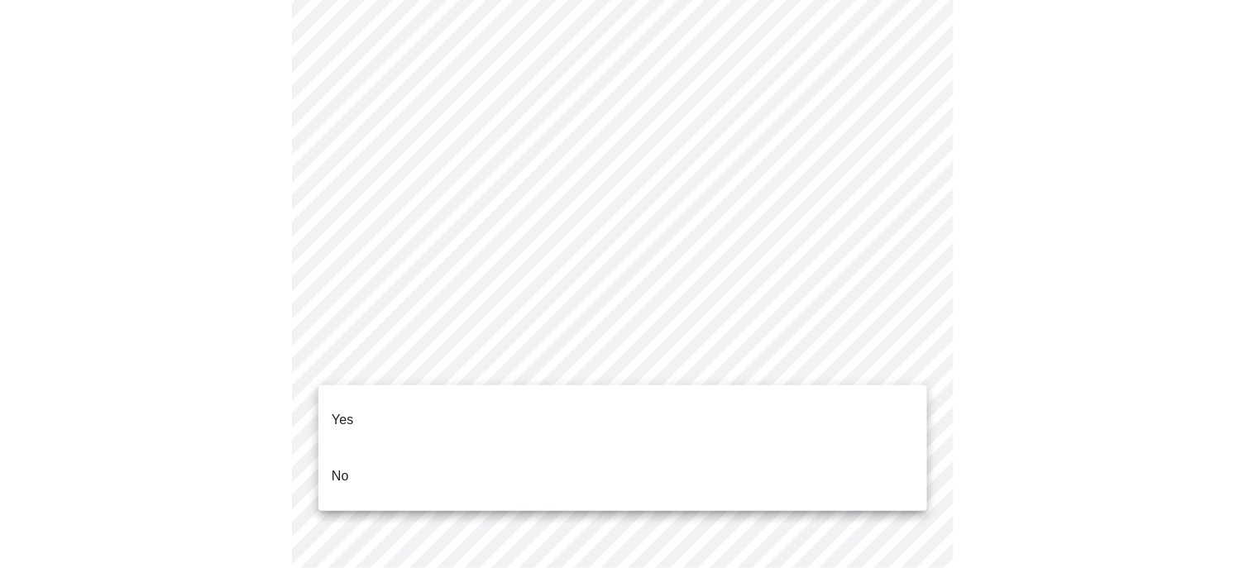
click at [349, 456] on li "No" at bounding box center [622, 476] width 609 height 56
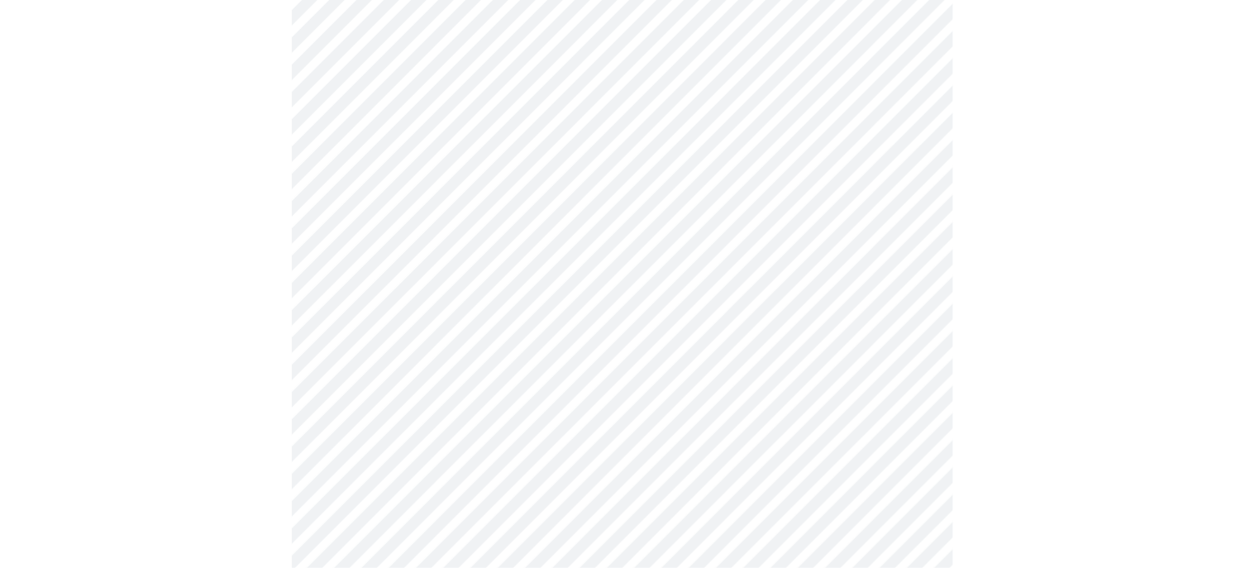
scroll to position [1130, 0]
